Goal: Use online tool/utility

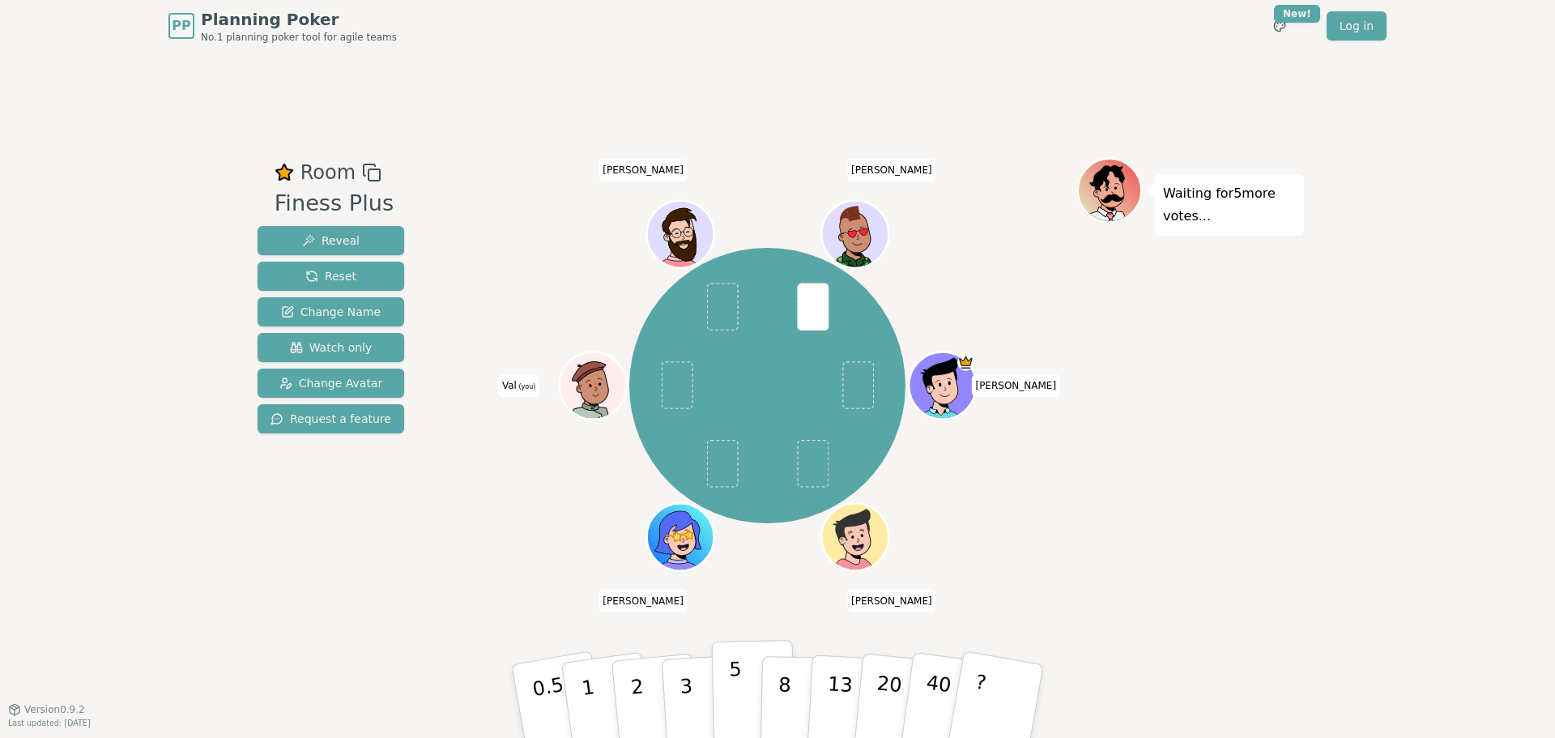
click at [718, 697] on button "5" at bounding box center [753, 701] width 83 height 123
click at [683, 701] on p "3" at bounding box center [688, 703] width 18 height 88
click at [725, 692] on button "5" at bounding box center [753, 701] width 83 height 123
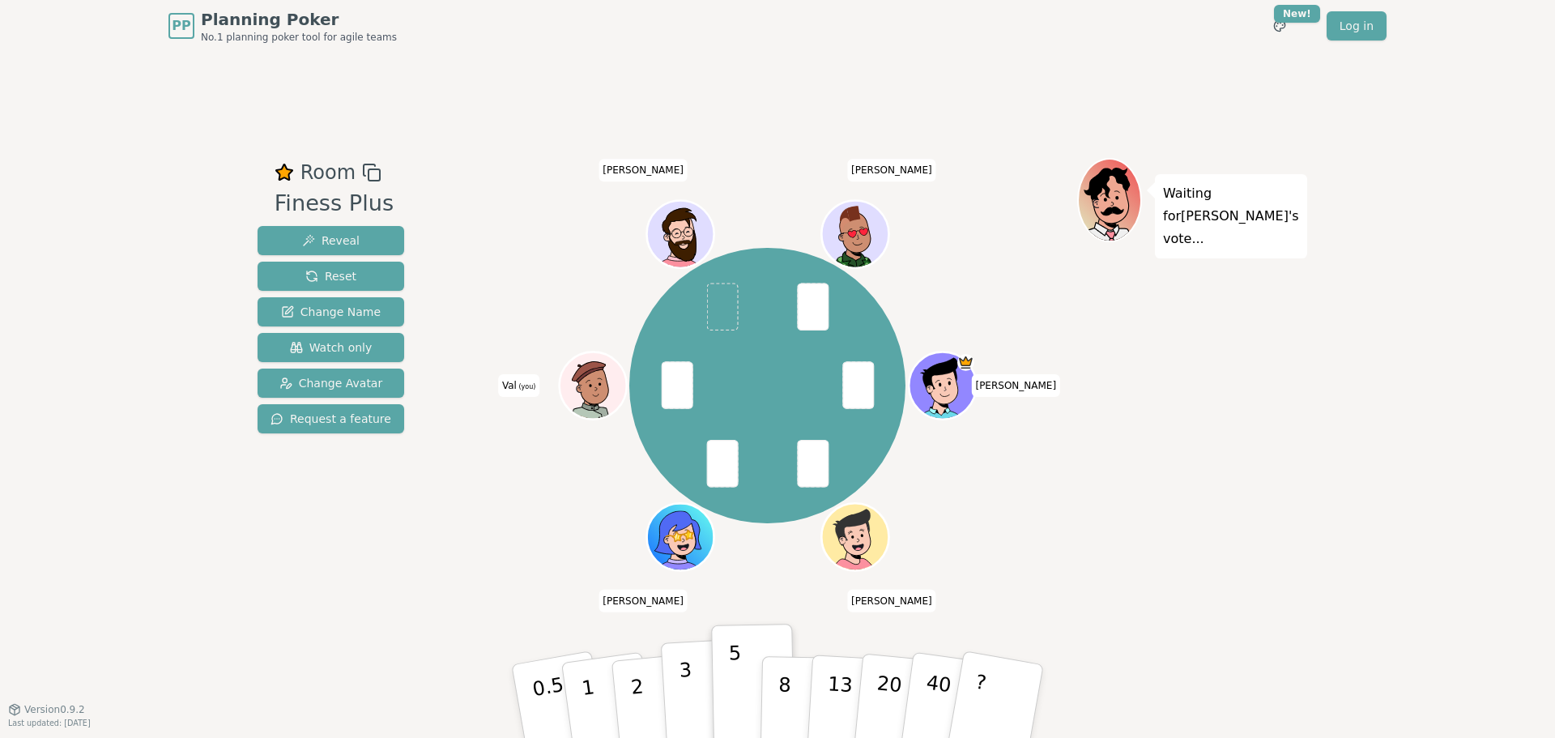
click at [692, 675] on button "3" at bounding box center [705, 701] width 88 height 126
click at [719, 694] on button "5" at bounding box center [753, 701] width 83 height 123
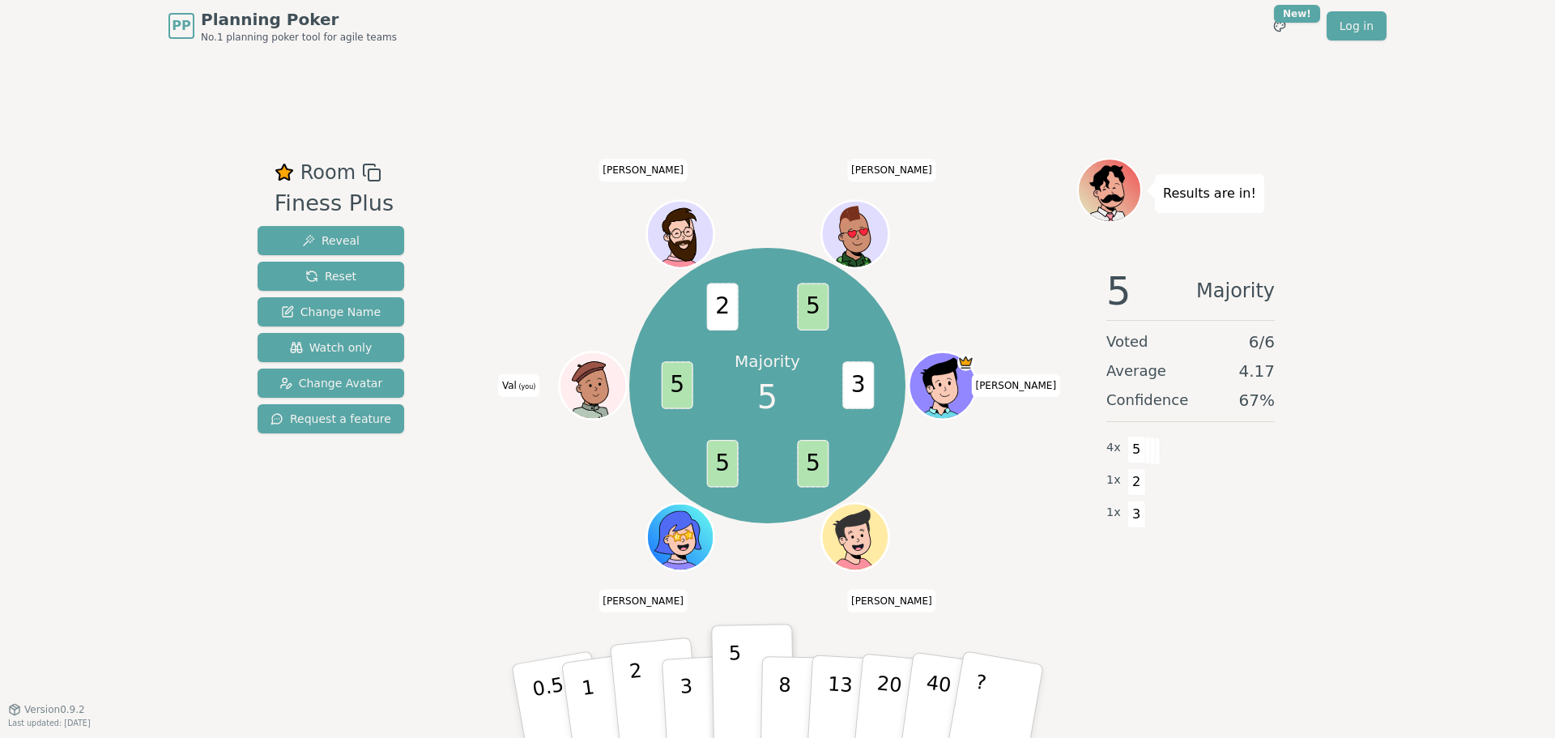
click at [642, 676] on button "2" at bounding box center [656, 701] width 92 height 129
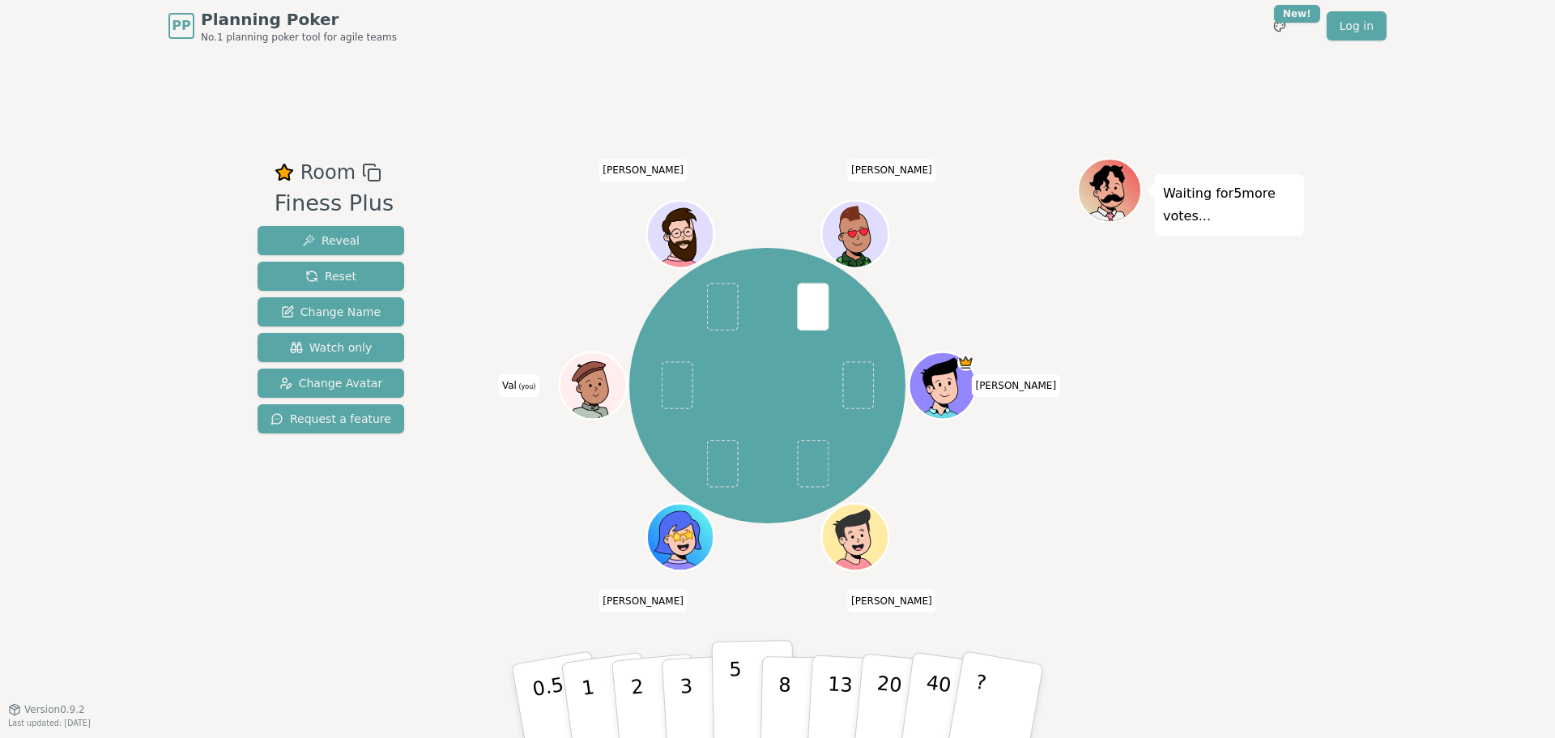
click at [713, 706] on button "5" at bounding box center [753, 701] width 83 height 123
click at [692, 706] on button "3" at bounding box center [705, 701] width 88 height 126
drag, startPoint x: 719, startPoint y: 711, endPoint x: 719, endPoint y: 727, distance: 15.4
click at [719, 727] on button "5" at bounding box center [753, 701] width 83 height 123
click at [680, 711] on button "3" at bounding box center [705, 701] width 88 height 126
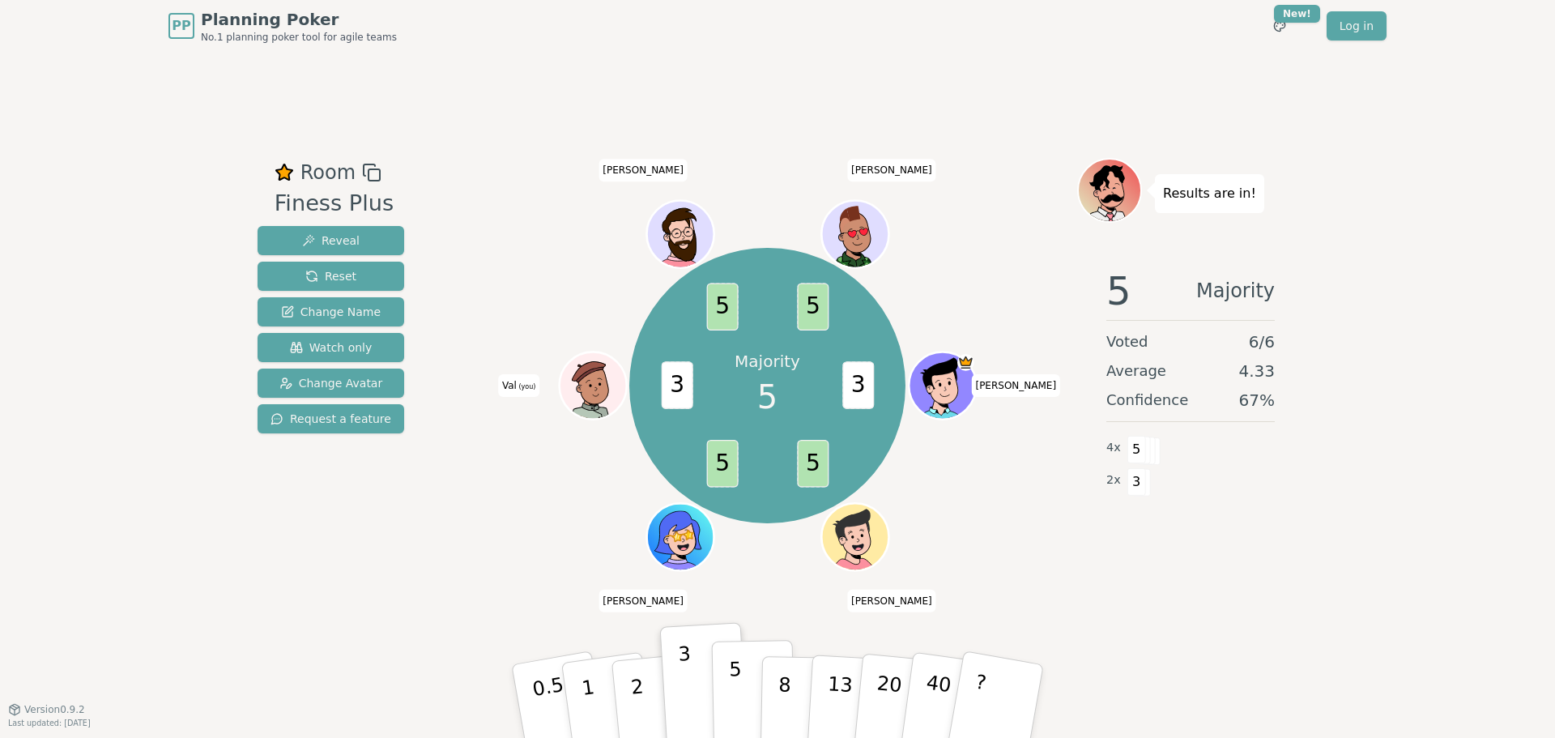
click at [727, 701] on button "5" at bounding box center [753, 701] width 83 height 123
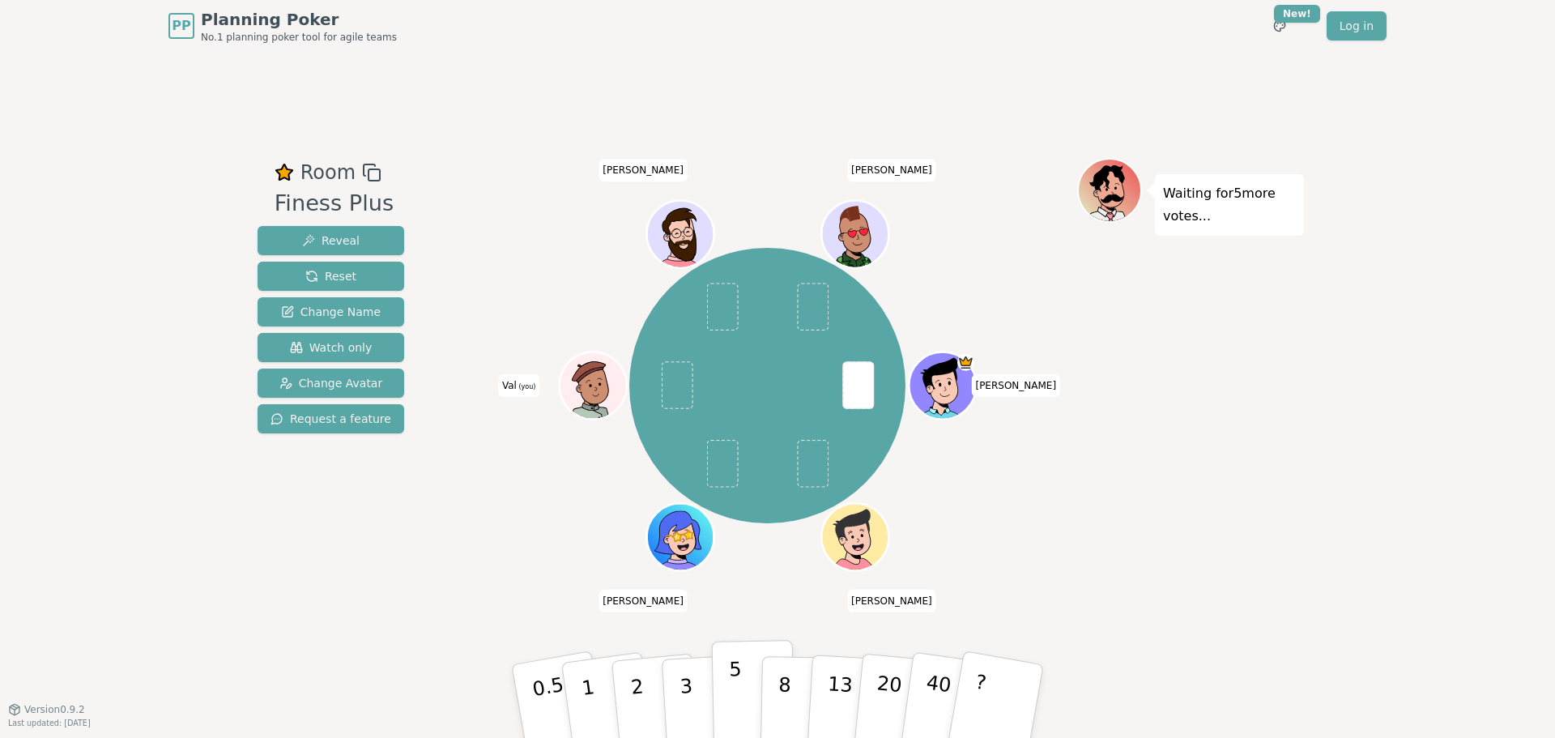
click at [718, 687] on button "5" at bounding box center [753, 701] width 83 height 123
